Goal: Task Accomplishment & Management: Manage account settings

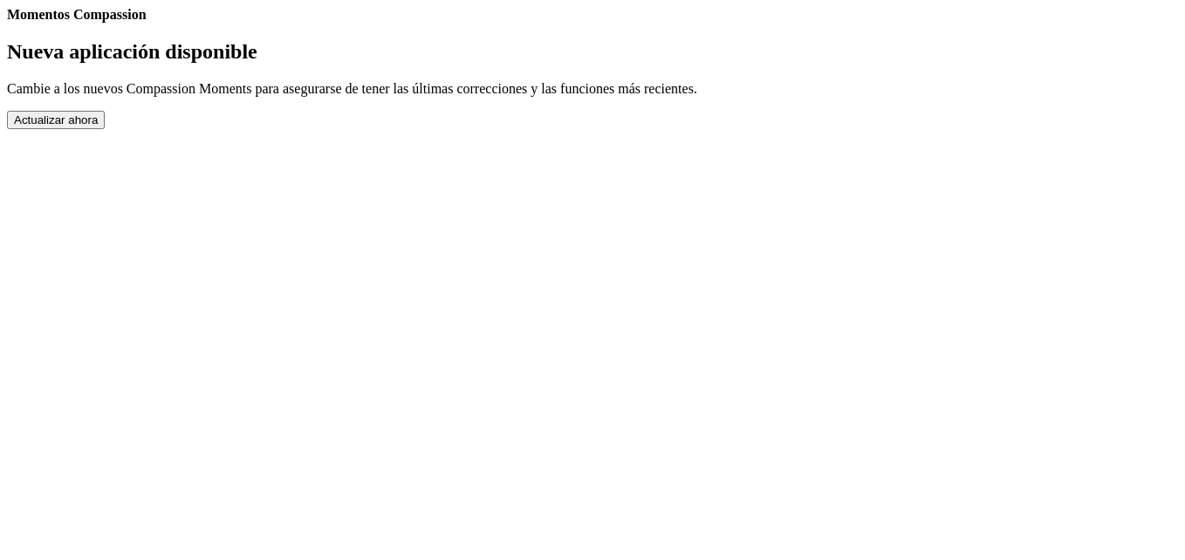
click at [105, 129] on button "Actualizar ahora" at bounding box center [56, 120] width 98 height 18
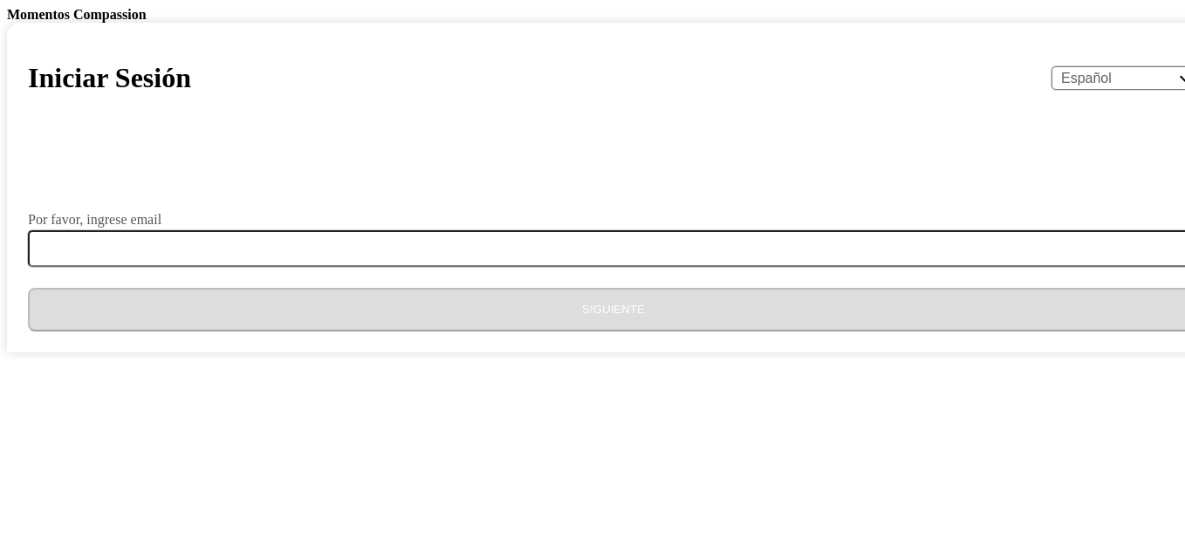
select select "es"
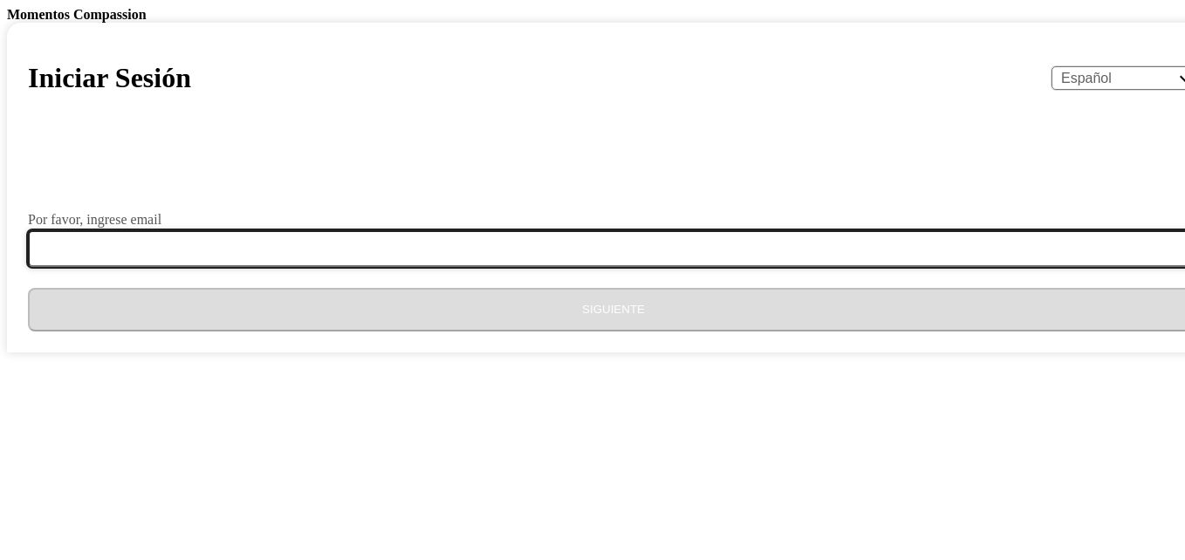
click at [418, 267] on input "Por favor, ingrese email" at bounding box center [624, 248] width 1192 height 37
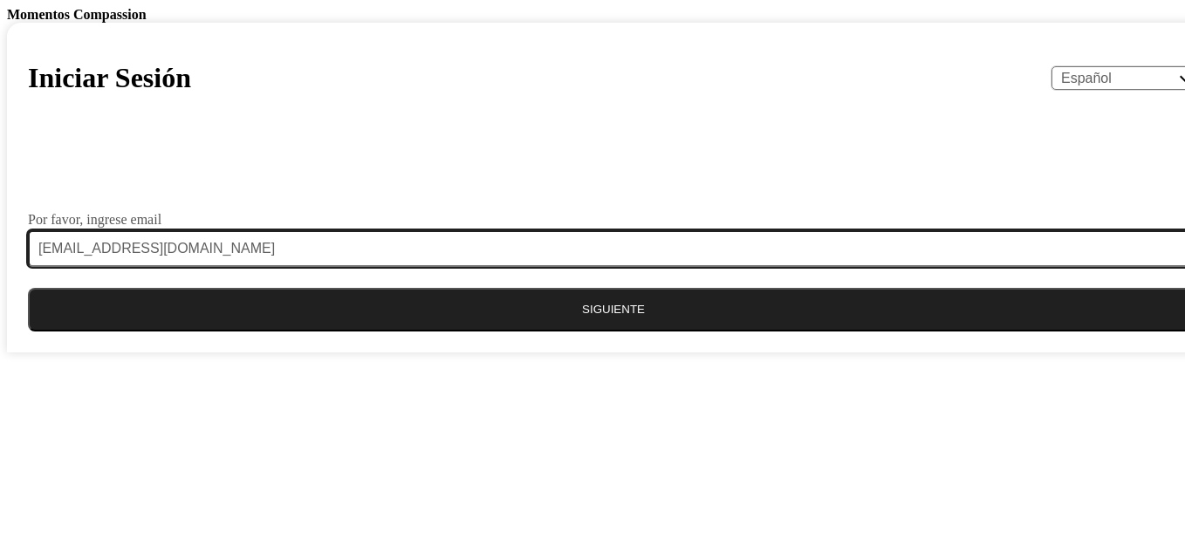
type input "[EMAIL_ADDRESS][DOMAIN_NAME]"
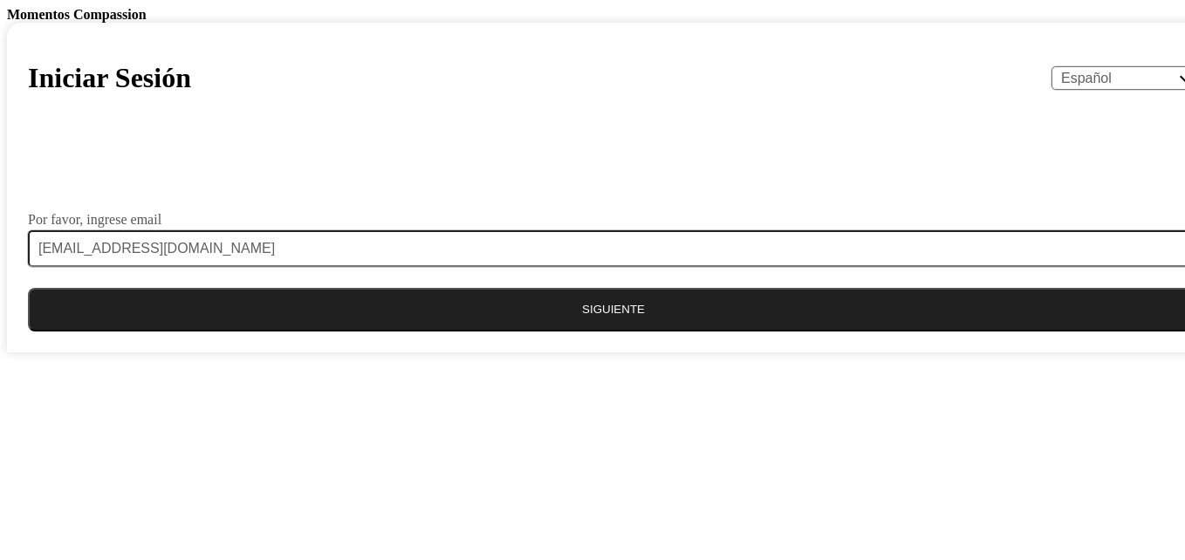
click at [635, 332] on button "Siguiente" at bounding box center [613, 310] width 1171 height 44
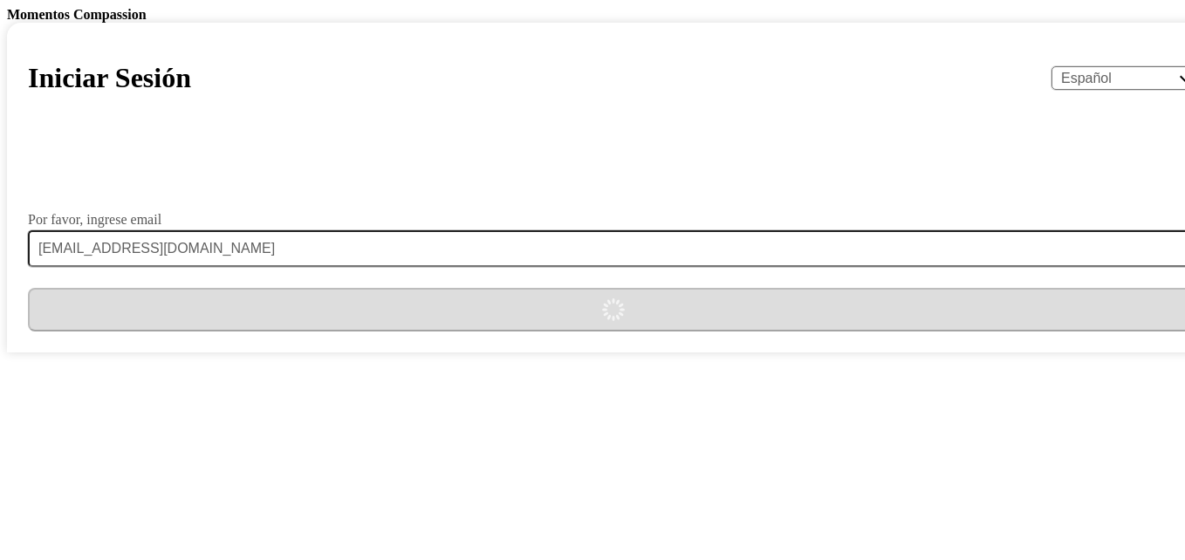
click at [558, 332] on form "Por favor, ingrese email [EMAIL_ADDRESS][DOMAIN_NAME]" at bounding box center [613, 239] width 1171 height 183
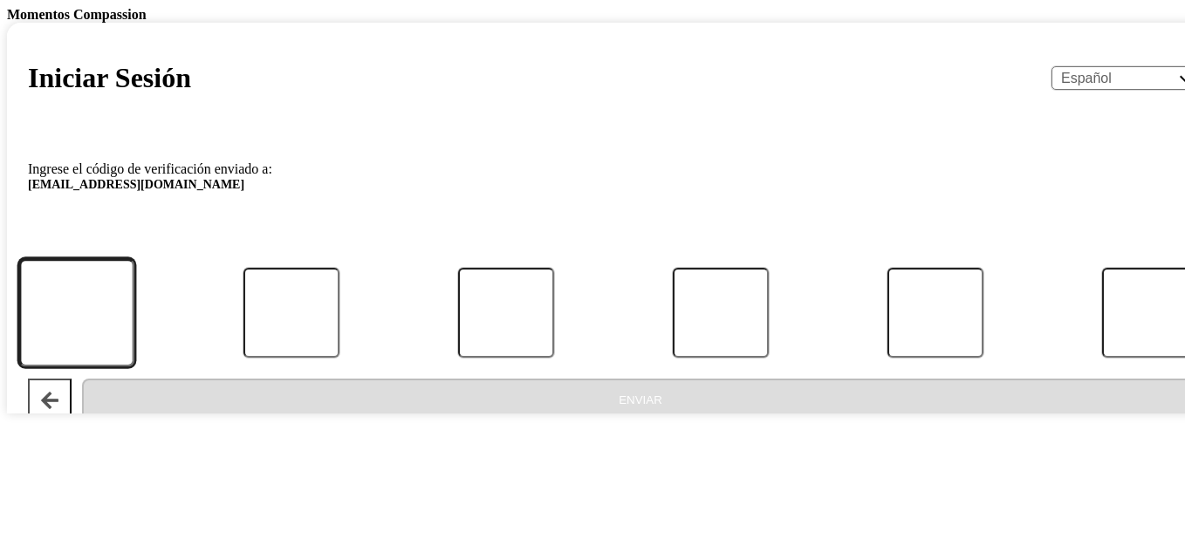
click at [134, 367] on input "Código" at bounding box center [76, 312] width 115 height 107
type input "2"
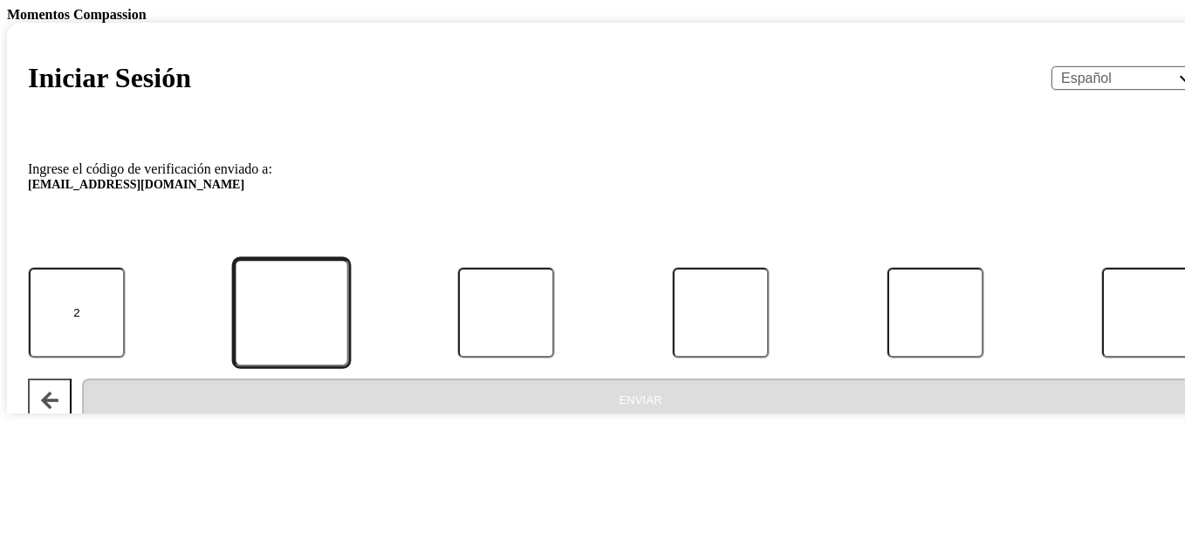
type input "5"
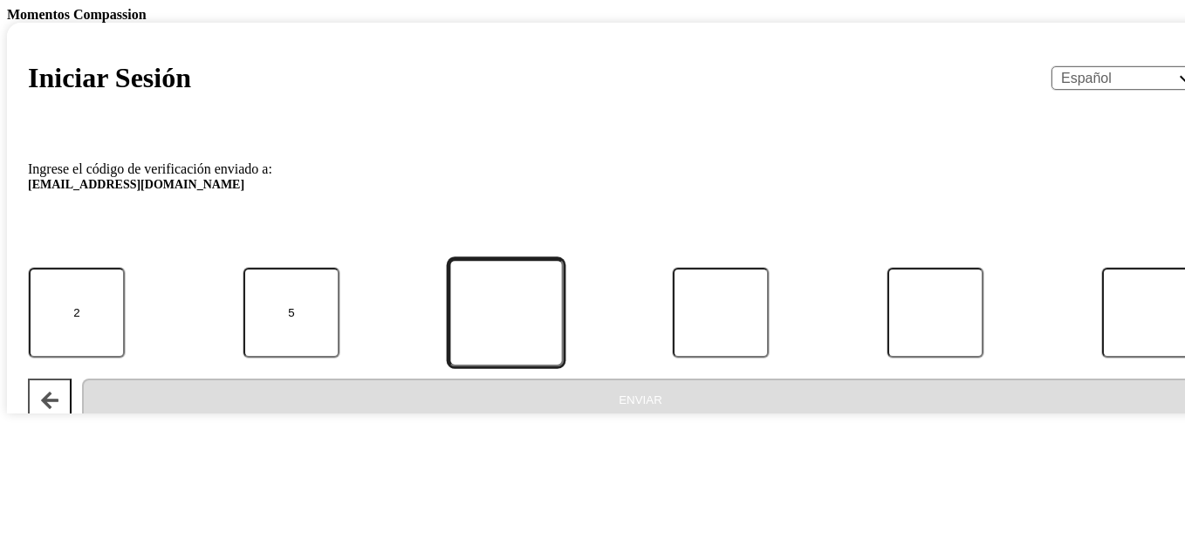
type input "1"
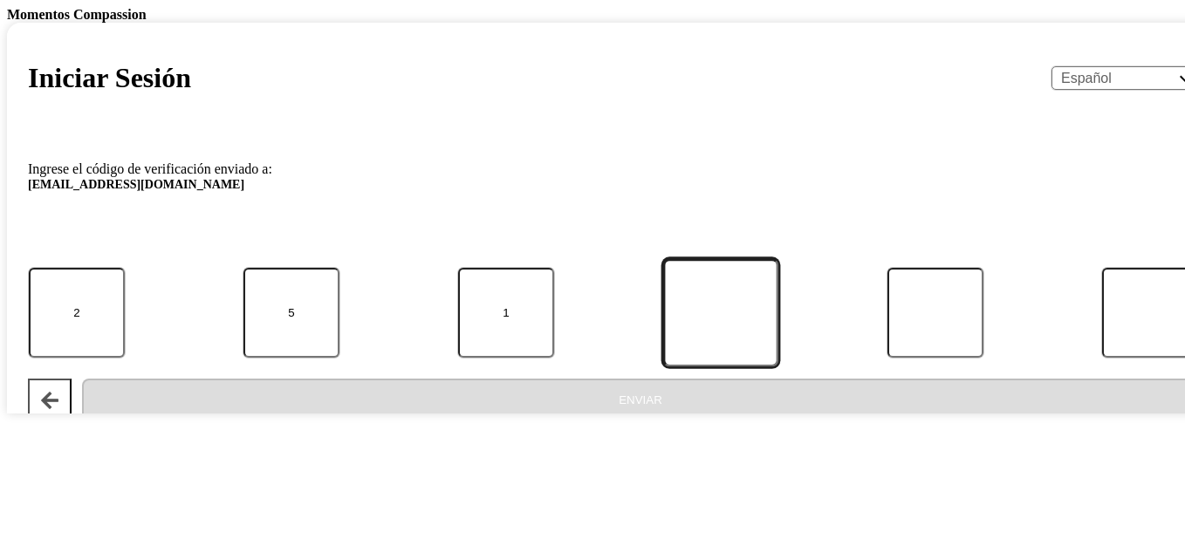
type input "3"
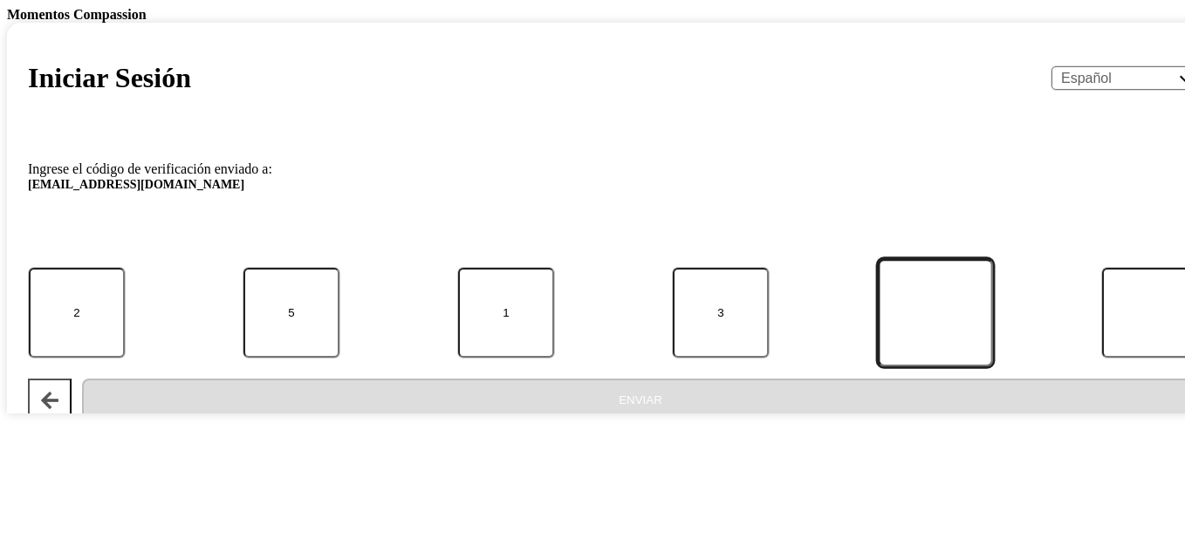
type input "2"
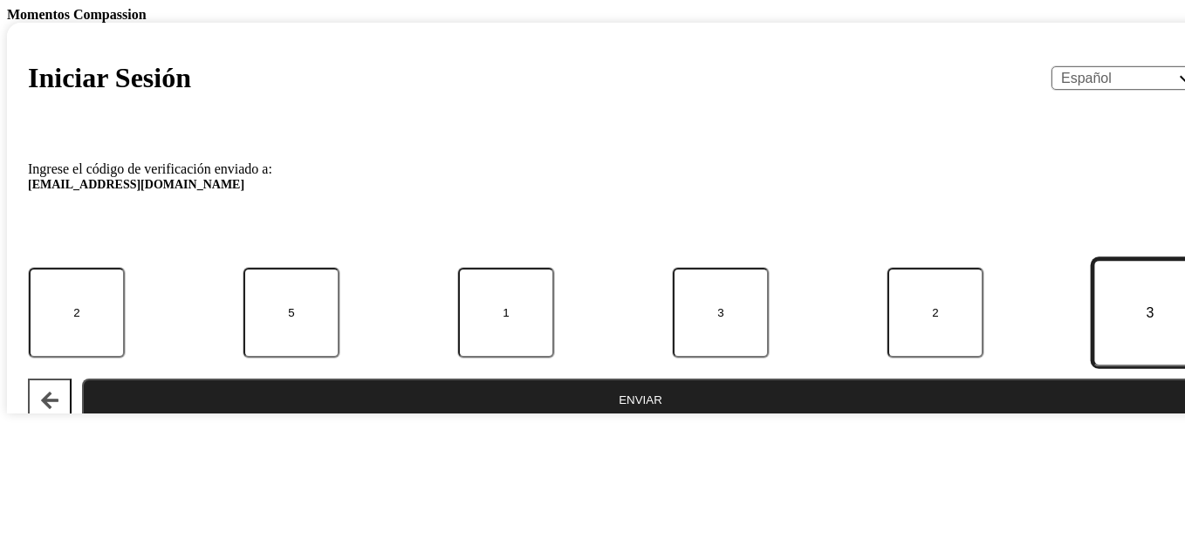
type input "3"
click at [525, 422] on button "Enviar" at bounding box center [640, 401] width 1117 height 44
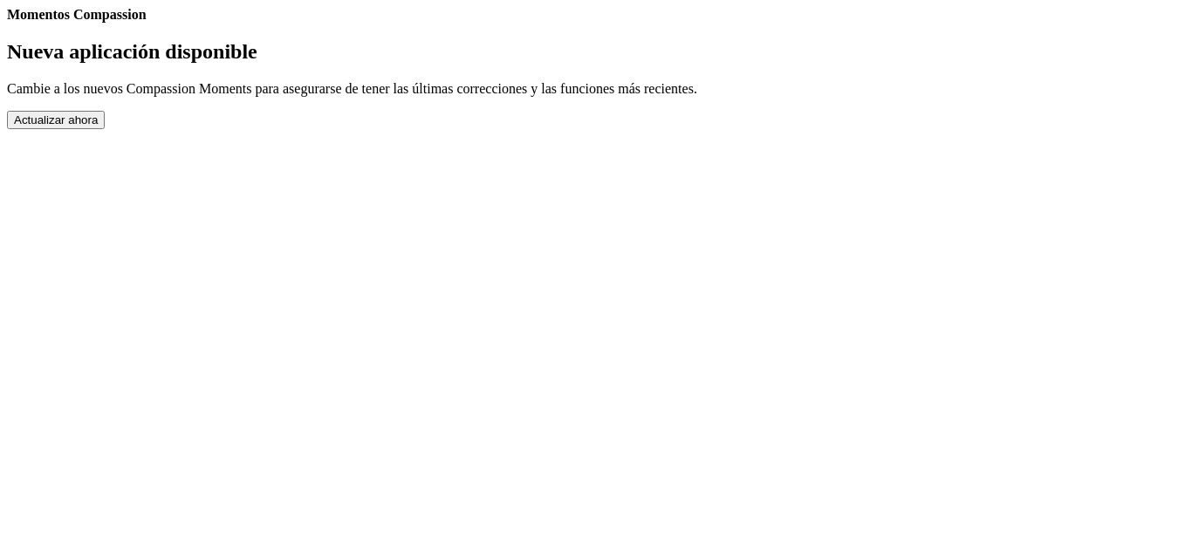
click at [105, 129] on button "Actualizar ahora" at bounding box center [56, 120] width 98 height 18
